Goal: Transaction & Acquisition: Purchase product/service

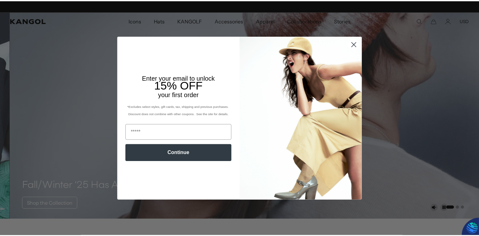
scroll to position [0, 130]
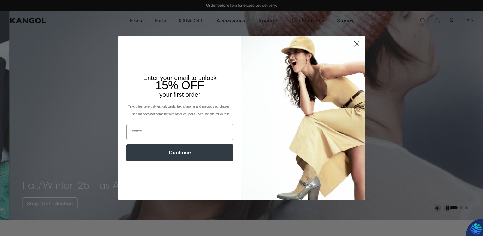
click at [357, 45] on circle "Close dialog" at bounding box center [357, 44] width 10 height 10
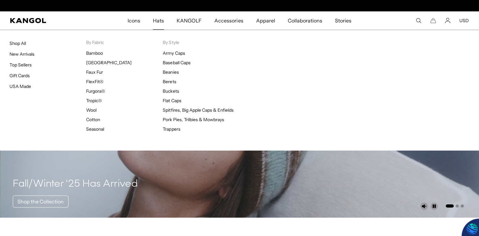
scroll to position [0, 0]
click at [16, 42] on link "Shop All" at bounding box center [17, 43] width 16 height 6
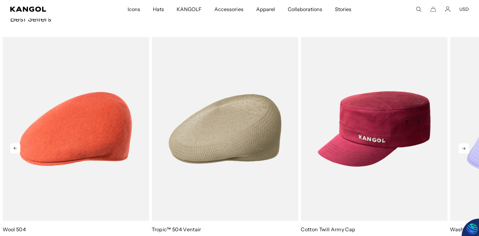
click at [463, 150] on icon at bounding box center [463, 148] width 10 height 10
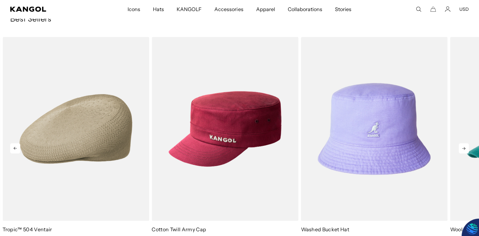
click at [463, 150] on icon at bounding box center [463, 148] width 10 height 10
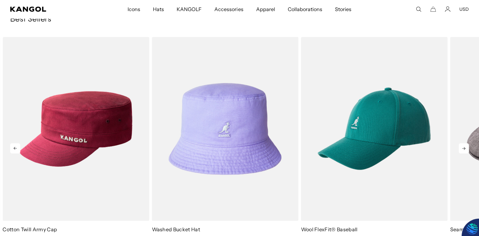
click at [463, 150] on icon at bounding box center [463, 148] width 10 height 10
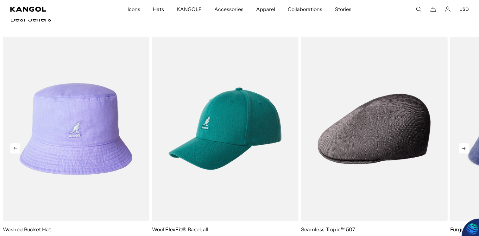
click at [463, 150] on icon at bounding box center [463, 148] width 10 height 10
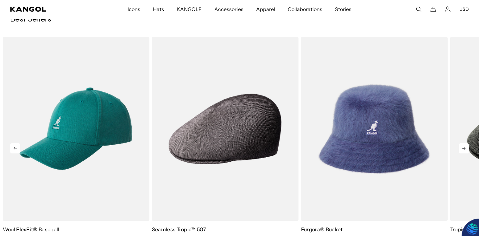
click at [463, 150] on icon at bounding box center [463, 148] width 10 height 10
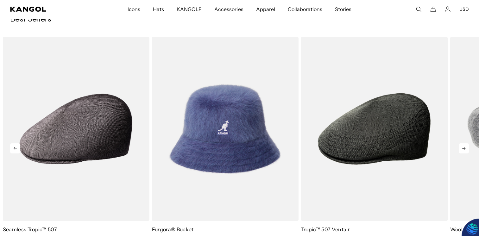
click at [463, 150] on icon at bounding box center [463, 148] width 10 height 10
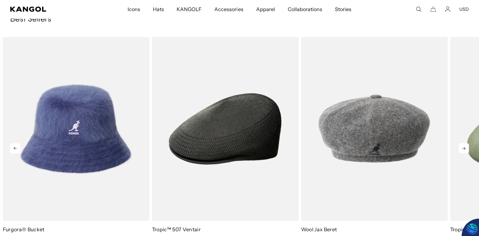
click at [463, 150] on icon at bounding box center [463, 148] width 10 height 10
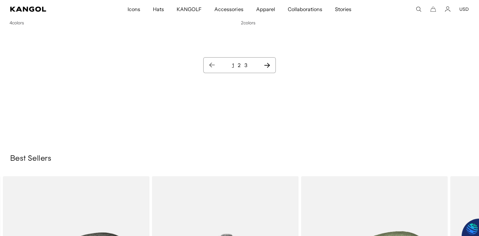
click at [239, 65] on link "2" at bounding box center [238, 65] width 3 height 6
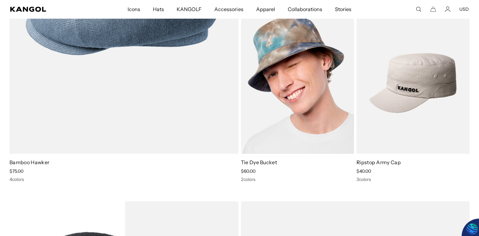
click at [297, 73] on img at bounding box center [297, 83] width 113 height 142
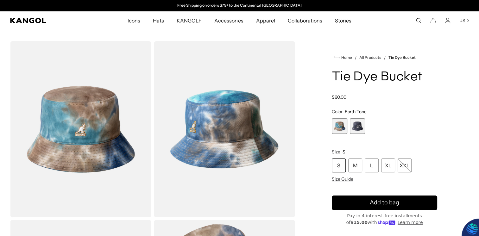
click at [361, 128] on span "2 of 2" at bounding box center [358, 126] width 16 height 16
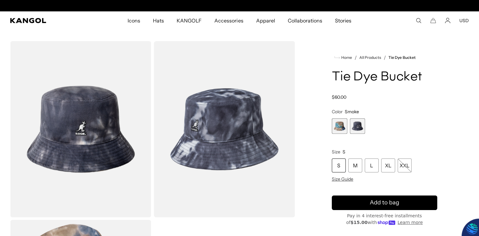
scroll to position [0, 130]
click at [337, 128] on span "1 of 2" at bounding box center [340, 126] width 16 height 16
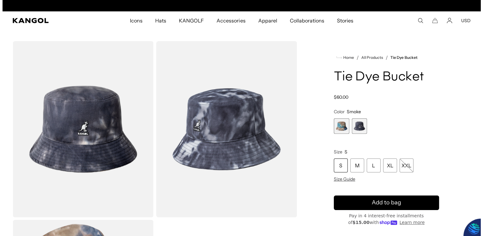
scroll to position [0, 130]
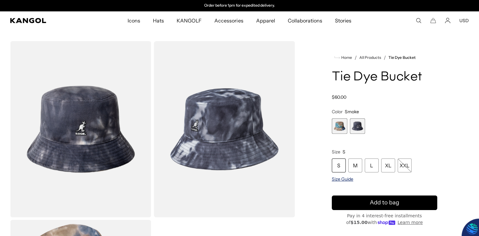
click at [346, 179] on span "Size Guide" at bounding box center [343, 179] width 22 height 6
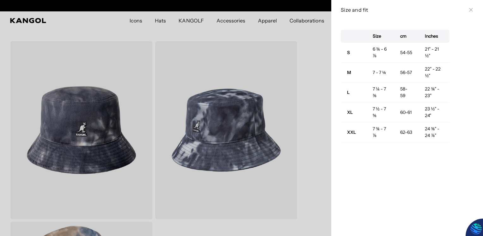
click at [310, 141] on div at bounding box center [241, 118] width 483 height 236
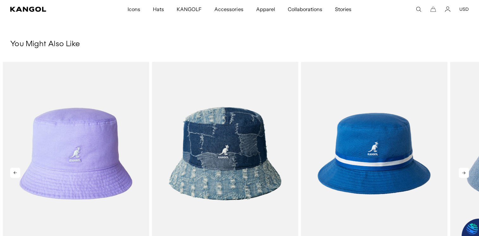
click at [466, 173] on icon at bounding box center [463, 173] width 10 height 10
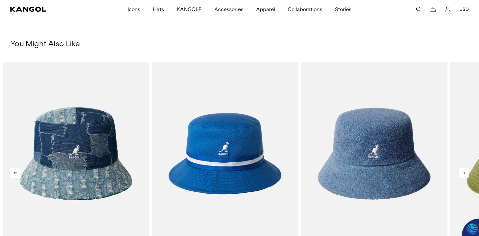
click at [466, 173] on icon at bounding box center [463, 173] width 10 height 10
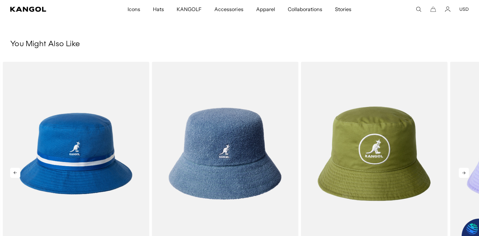
click at [466, 173] on icon at bounding box center [463, 173] width 10 height 10
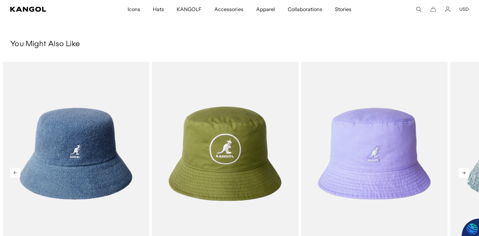
scroll to position [0, 0]
click at [466, 173] on icon at bounding box center [463, 173] width 10 height 10
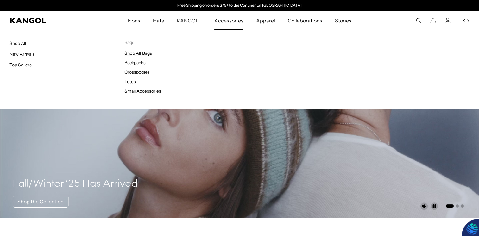
click at [139, 52] on link "Shop All Bags" at bounding box center [137, 53] width 27 height 6
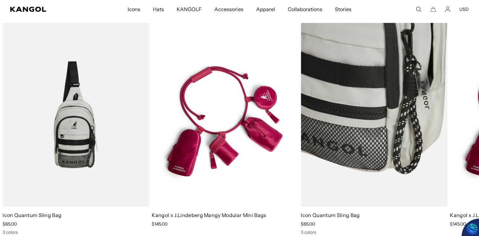
scroll to position [0, 130]
click at [346, 173] on img "1 of 2" at bounding box center [374, 115] width 146 height 184
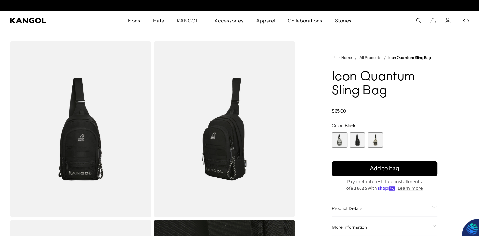
scroll to position [0, 130]
click at [373, 142] on span "3 of 3" at bounding box center [375, 140] width 16 height 16
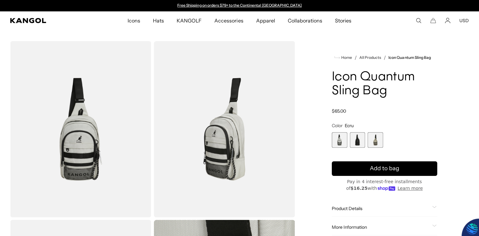
click at [339, 141] on span "1 of 3" at bounding box center [340, 140] width 16 height 16
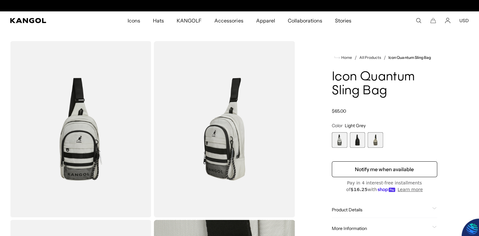
scroll to position [0, 130]
click at [355, 141] on span "2 of 3" at bounding box center [358, 140] width 16 height 16
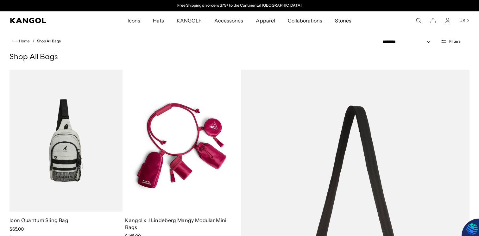
scroll to position [658, 0]
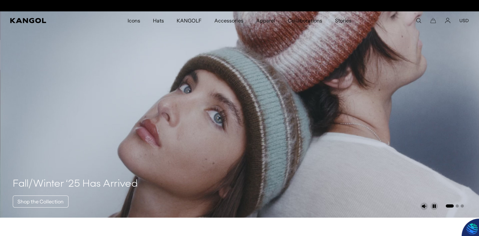
scroll to position [0, 130]
